Goal: Information Seeking & Learning: Learn about a topic

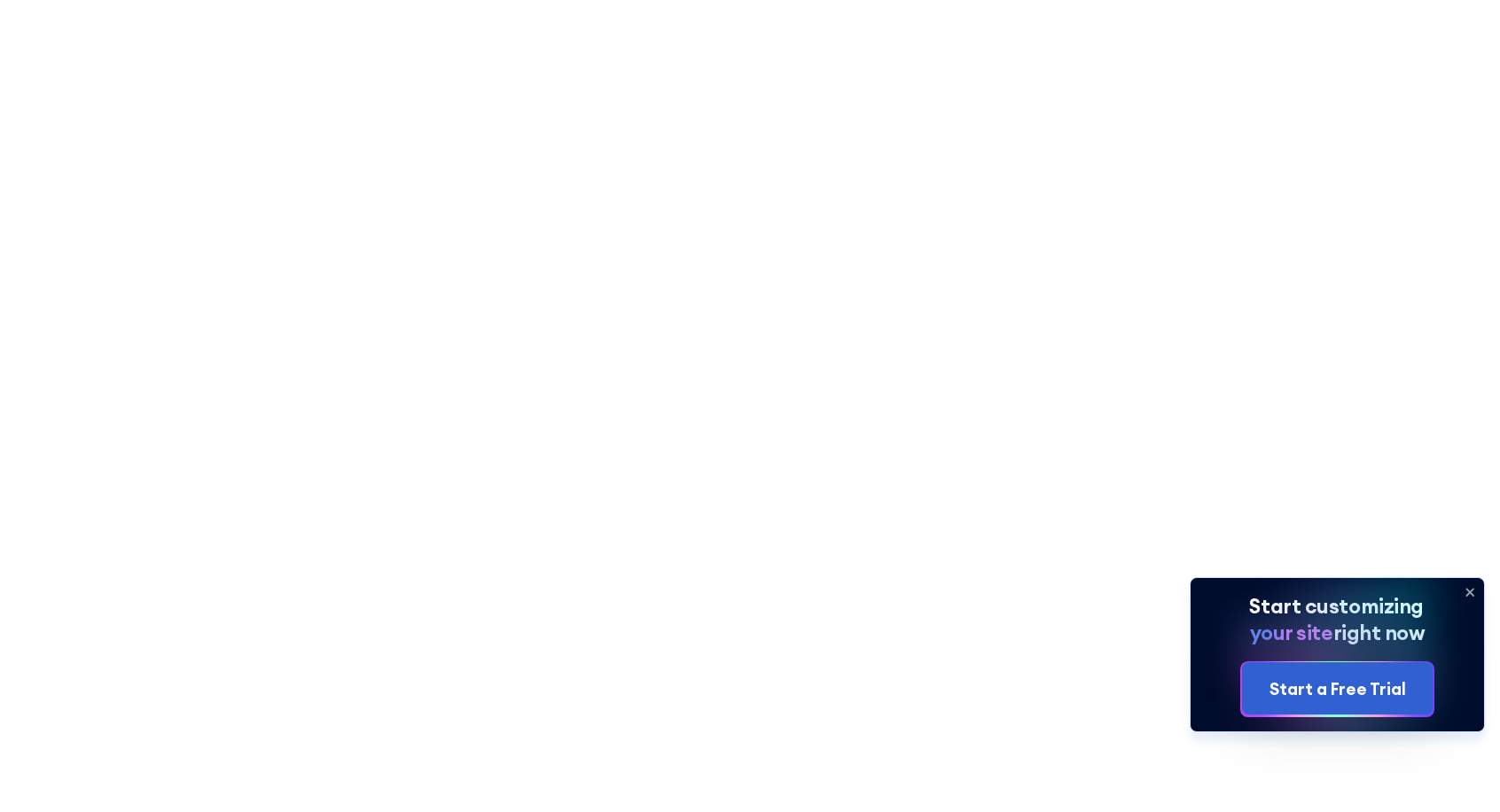
click at [218, 185] on div at bounding box center [750, 278] width 1147 height 557
